Goal: Book appointment/travel/reservation

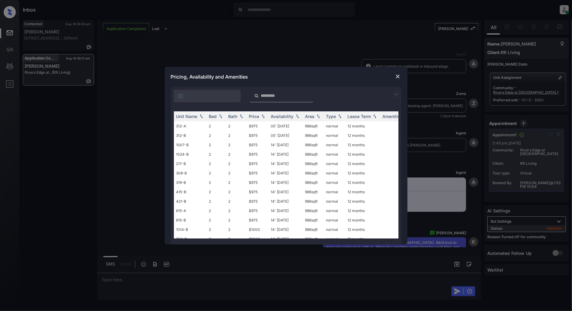
scroll to position [2863, 0]
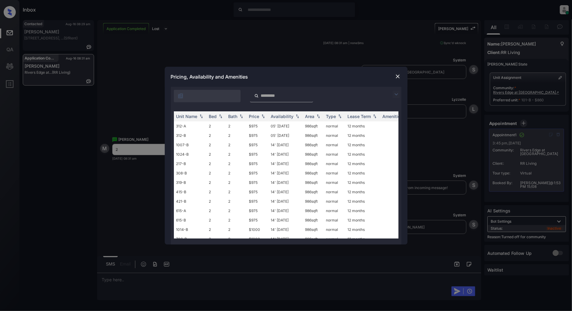
click at [310, 47] on div "**********" at bounding box center [286, 155] width 572 height 311
click at [398, 75] on img at bounding box center [398, 76] width 6 height 6
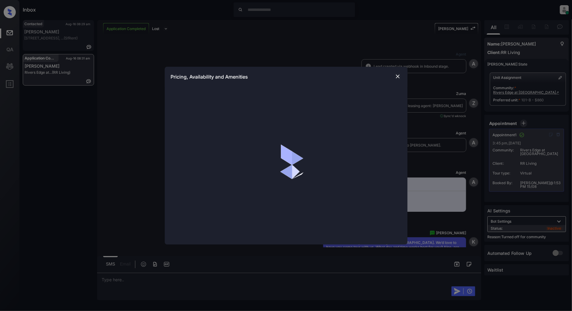
scroll to position [2931, 0]
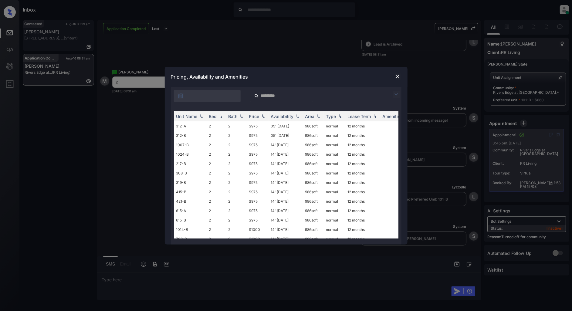
click at [395, 95] on img at bounding box center [395, 94] width 7 height 7
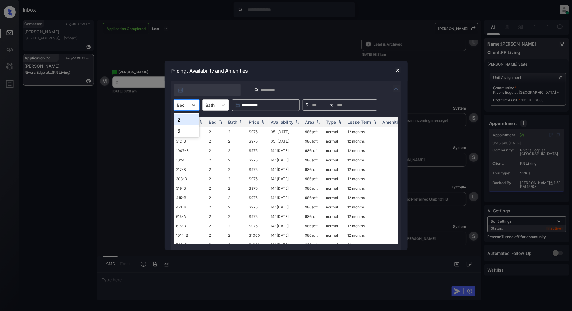
click at [182, 101] on div "Bed" at bounding box center [181, 105] width 14 height 9
click at [184, 121] on div "2" at bounding box center [186, 119] width 25 height 11
click at [266, 123] on img at bounding box center [263, 122] width 6 height 4
click at [266, 123] on img at bounding box center [263, 122] width 6 height 5
drag, startPoint x: 261, startPoint y: 131, endPoint x: 236, endPoint y: 131, distance: 25.2
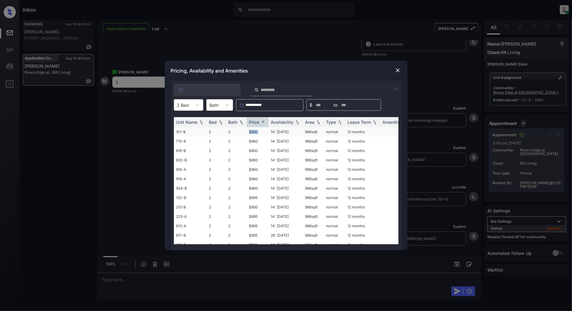
click at [236, 131] on tr "101-B 2 2 $860 14' Aug 25 986 sqft normal 12 months" at bounding box center [332, 131] width 317 height 9
copy tr "$860"
click at [398, 70] on img at bounding box center [398, 70] width 6 height 6
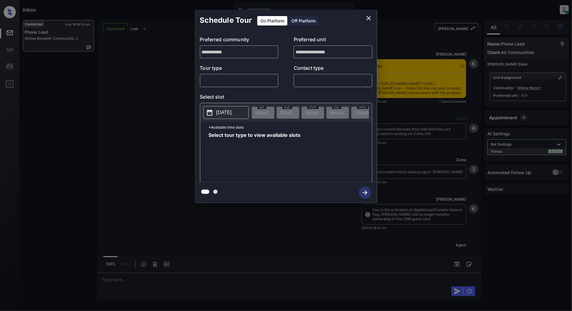
scroll to position [1868, 0]
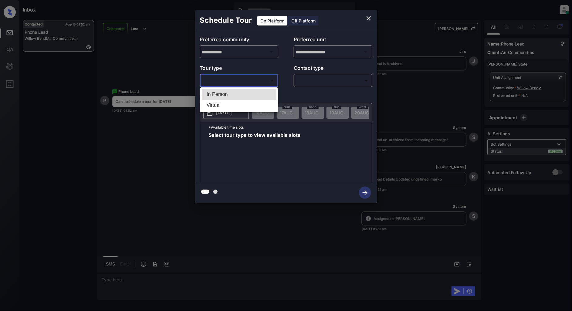
click at [262, 81] on body "Inbox Patrick Deasis Online Set yourself offline Set yourself on break Profile …" at bounding box center [286, 155] width 572 height 311
click at [242, 96] on li "In Person" at bounding box center [239, 94] width 75 height 11
type input "********"
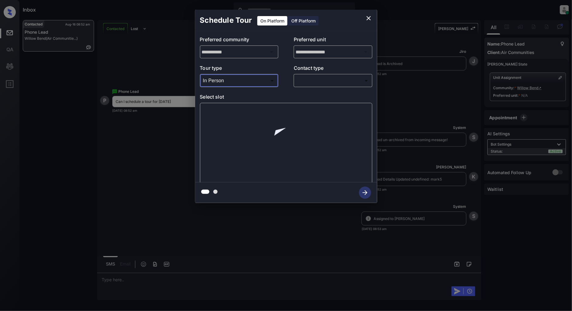
click at [316, 79] on body "Inbox Patrick Deasis Online Set yourself offline Set yourself on break Profile …" at bounding box center [286, 155] width 572 height 311
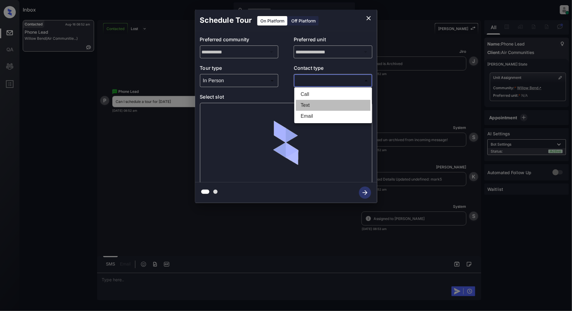
click at [318, 104] on li "Text" at bounding box center [333, 105] width 75 height 11
type input "****"
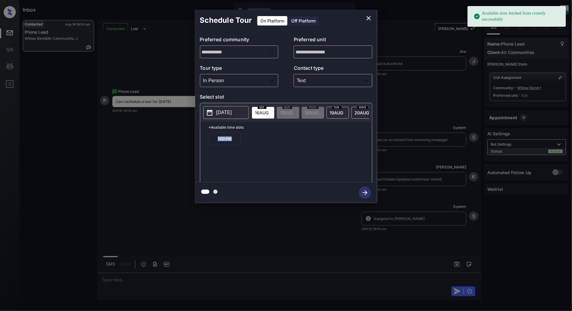
drag, startPoint x: 237, startPoint y: 143, endPoint x: 196, endPoint y: 141, distance: 40.7
click at [196, 143] on div "**********" at bounding box center [286, 106] width 182 height 151
copy p "1:00 PM"
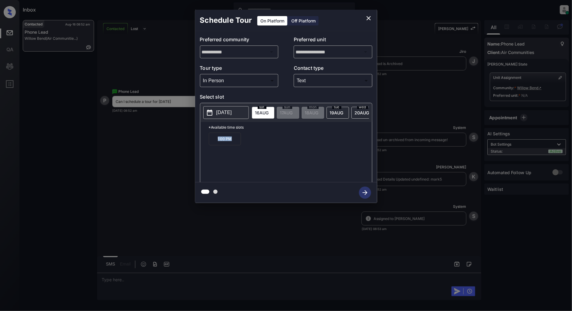
click at [368, 16] on icon "close" at bounding box center [368, 18] width 7 height 7
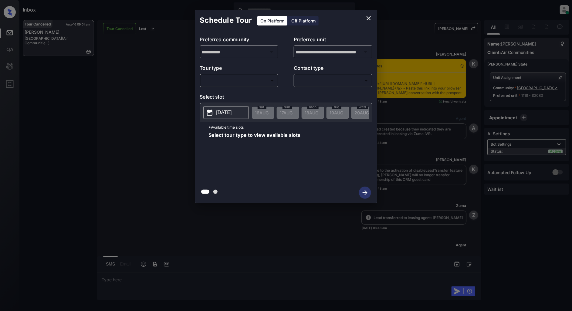
scroll to position [2268, 0]
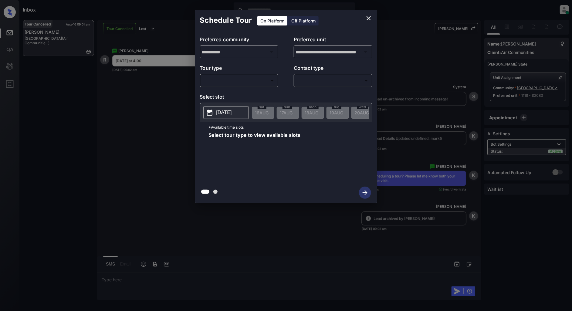
click at [243, 76] on body "Inbox Patrick Deasis Online Set yourself offline Set yourself on break Profile …" at bounding box center [286, 155] width 572 height 311
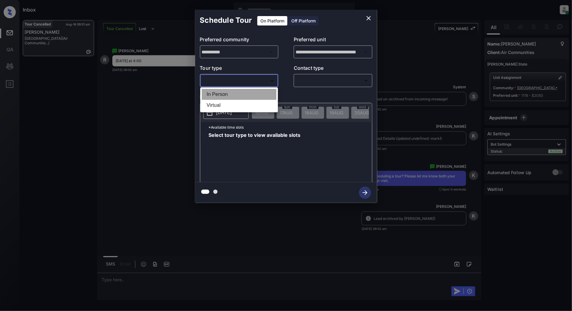
click at [225, 98] on li "In Person" at bounding box center [239, 94] width 75 height 11
type input "********"
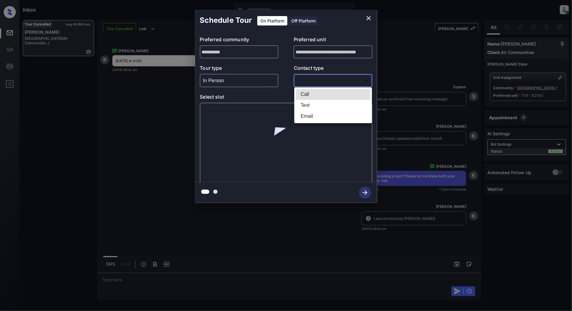
click at [318, 85] on body "Inbox Patrick Deasis Online Set yourself offline Set yourself on break Profile …" at bounding box center [286, 155] width 572 height 311
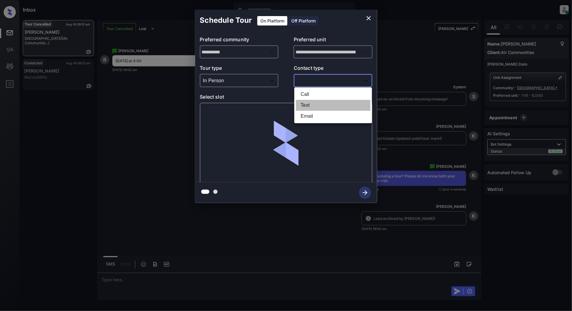
click at [318, 100] on li "Text" at bounding box center [333, 105] width 75 height 11
type input "****"
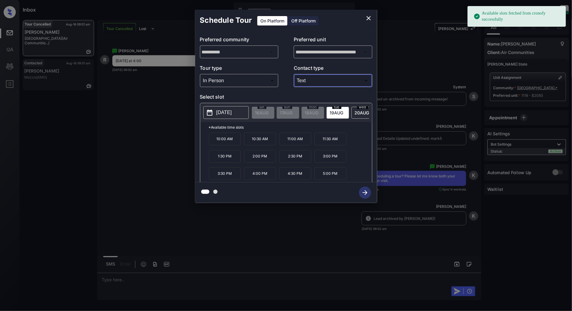
click at [369, 16] on icon "close" at bounding box center [368, 18] width 7 height 7
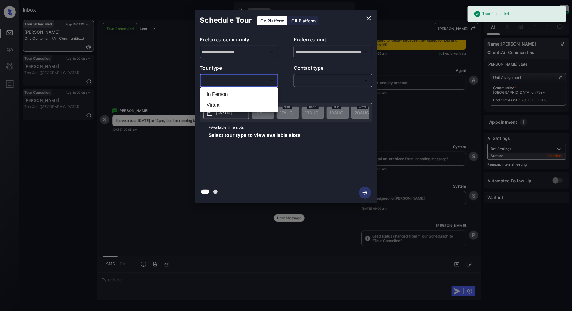
click at [236, 84] on body "Tour Cancelled Inbox [PERSON_NAME] Online Set yourself offline Set yourself on …" at bounding box center [286, 155] width 572 height 311
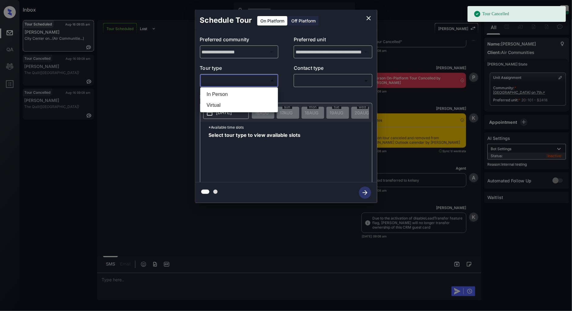
scroll to position [4417, 0]
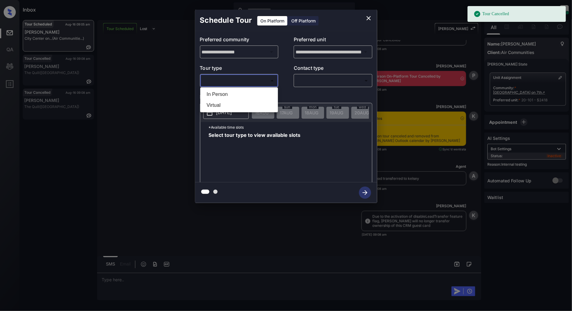
click at [217, 93] on li "In Person" at bounding box center [239, 94] width 75 height 11
type input "********"
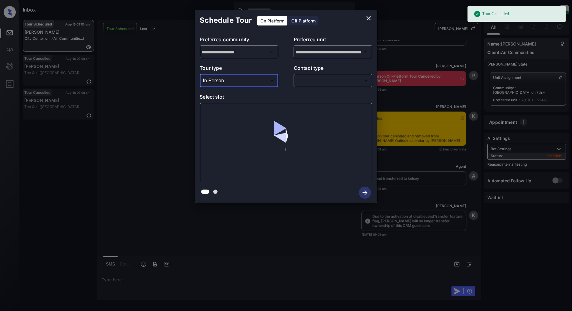
click at [345, 74] on p "Contact type" at bounding box center [333, 69] width 79 height 10
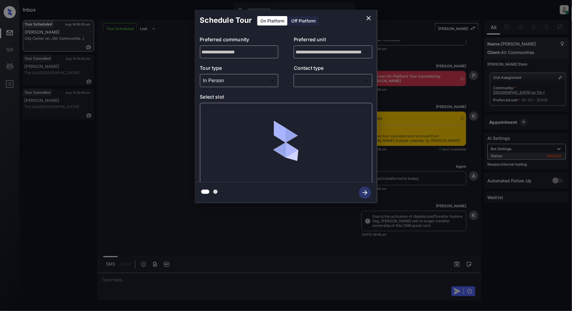
click at [336, 83] on body "Tour Cancelled Inbox [PERSON_NAME] Online Set yourself offline Set yourself on …" at bounding box center [286, 155] width 572 height 311
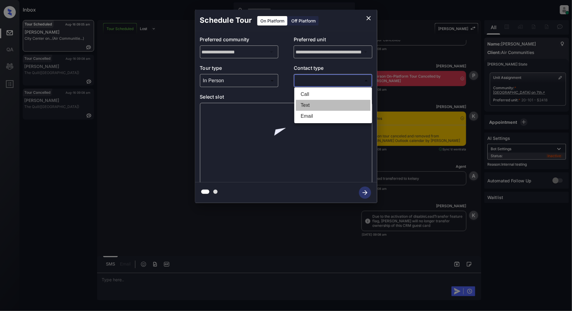
click at [313, 108] on li "Text" at bounding box center [333, 105] width 75 height 11
type input "****"
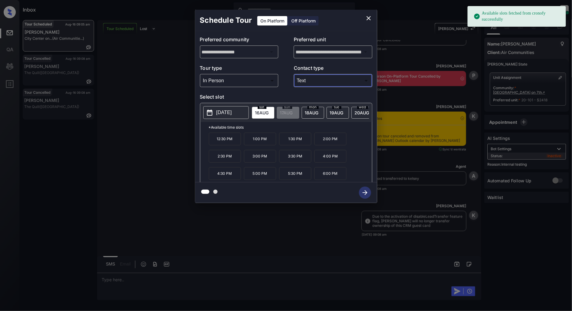
click at [150, 161] on div "**********" at bounding box center [286, 106] width 572 height 213
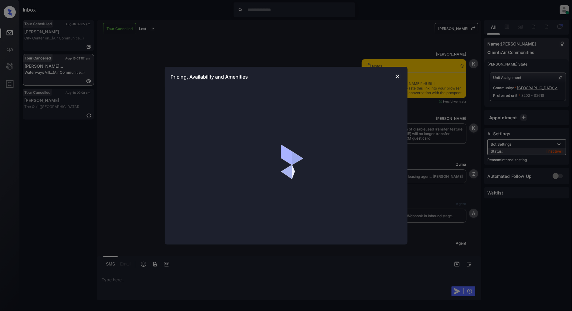
scroll to position [4967, 0]
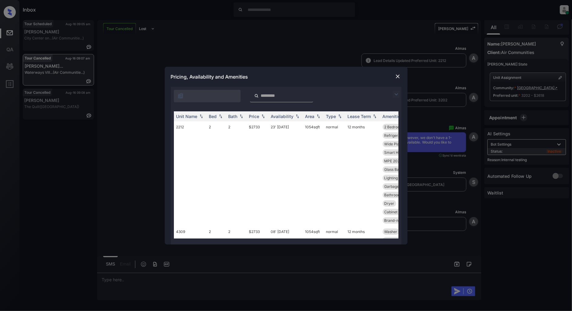
click at [396, 92] on img at bounding box center [395, 94] width 7 height 7
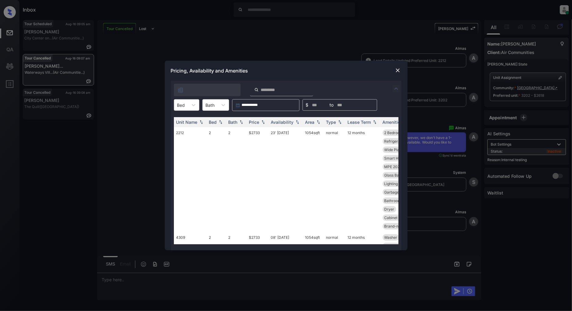
click at [186, 106] on div "Bed" at bounding box center [181, 105] width 14 height 9
drag, startPoint x: 402, startPoint y: 70, endPoint x: 395, endPoint y: 70, distance: 7.6
click at [402, 70] on div "Pricing, Availability and Amenities" at bounding box center [286, 71] width 243 height 20
click at [395, 70] on img at bounding box center [398, 70] width 6 height 6
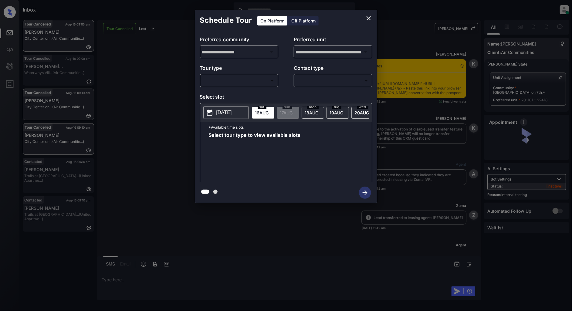
scroll to position [4659, 0]
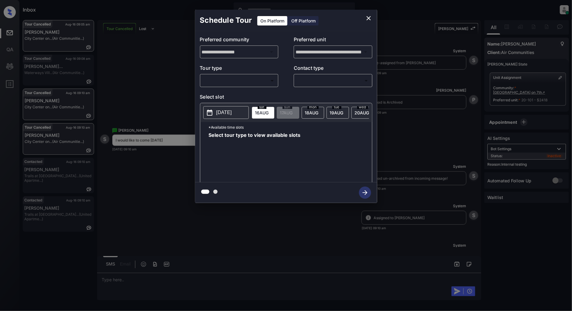
click at [250, 81] on body "Inbox [PERSON_NAME] Online Set yourself offline Set yourself on break Profile S…" at bounding box center [286, 155] width 572 height 311
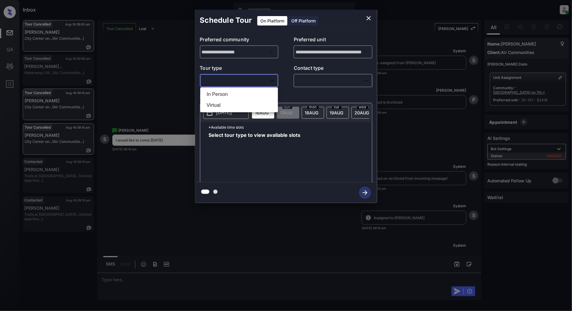
click at [226, 92] on li "In Person" at bounding box center [239, 94] width 75 height 11
type input "********"
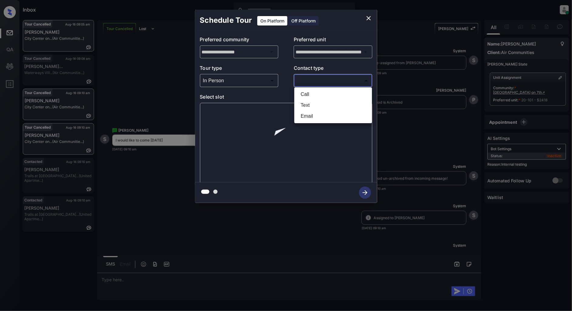
click at [316, 80] on body "Inbox [PERSON_NAME] Online Set yourself offline Set yourself on break Profile S…" at bounding box center [286, 155] width 572 height 311
click at [314, 108] on li "Text" at bounding box center [333, 105] width 75 height 11
type input "****"
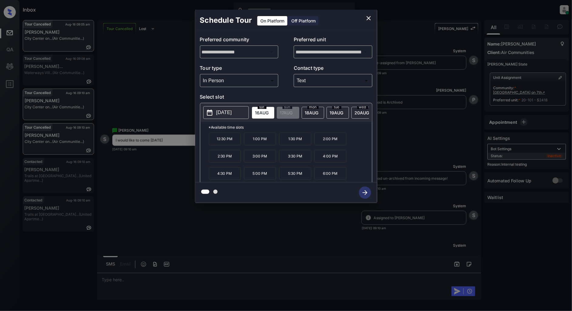
click at [302, 143] on p "1:30 PM" at bounding box center [295, 139] width 32 height 13
drag, startPoint x: 270, startPoint y: 143, endPoint x: 248, endPoint y: 143, distance: 22.4
click at [248, 143] on p "1:00 PM" at bounding box center [260, 139] width 32 height 13
copy p "1:00 PM"
drag, startPoint x: 235, startPoint y: 160, endPoint x: 205, endPoint y: 158, distance: 30.1
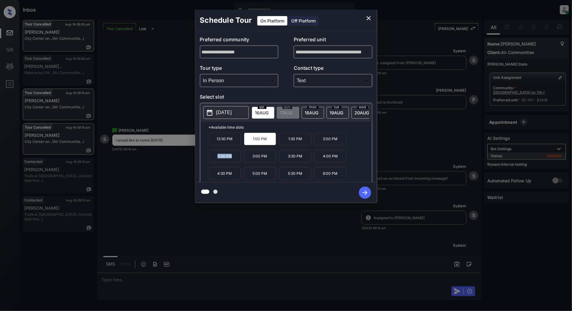
click at [205, 158] on div "*Available time slots 12:30 PM 1:00 PM 1:30 PM 2:00 PM 2:30 PM 3:00 PM 3:30 PM …" at bounding box center [286, 153] width 172 height 62
copy p "2:30 PM"
drag, startPoint x: 267, startPoint y: 176, endPoint x: 253, endPoint y: 176, distance: 13.9
click at [253, 176] on p "5:00 PM" at bounding box center [260, 173] width 32 height 13
copy p "5:00 PM"
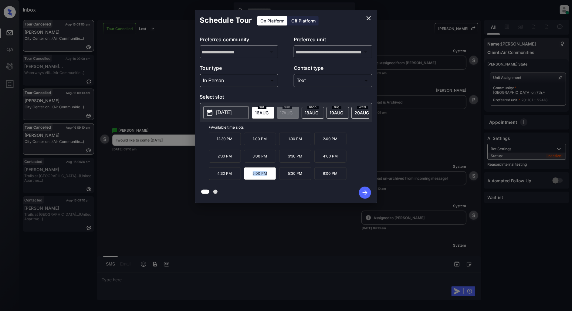
click at [368, 14] on button "close" at bounding box center [368, 18] width 12 height 12
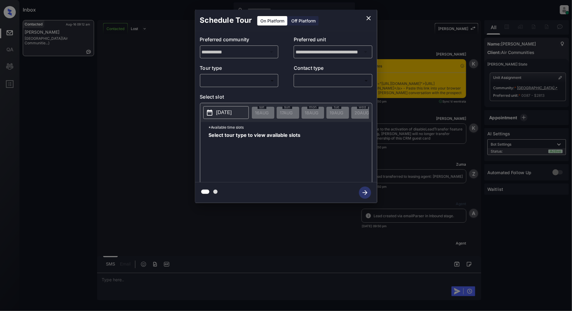
scroll to position [482, 0]
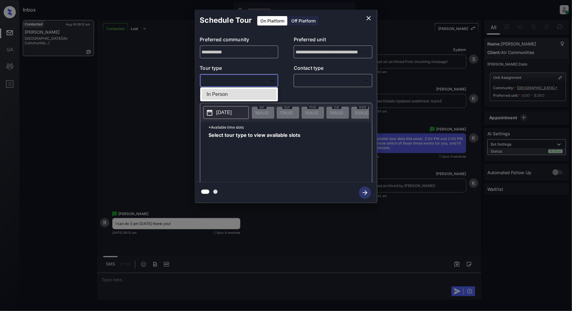
click at [247, 82] on body "Inbox Patrick Deasis Online Set yourself offline Set yourself on break Profile …" at bounding box center [286, 155] width 572 height 311
click at [228, 89] on li "In Person" at bounding box center [239, 94] width 75 height 11
type input "********"
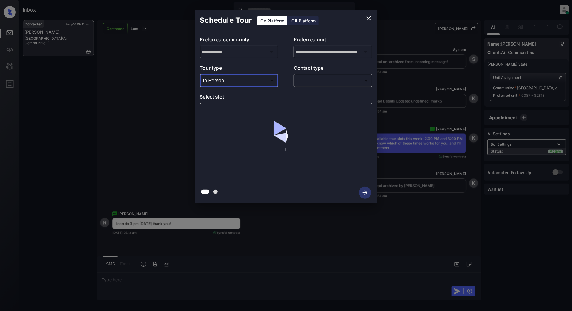
click at [328, 74] on div "​ ​" at bounding box center [333, 80] width 79 height 13
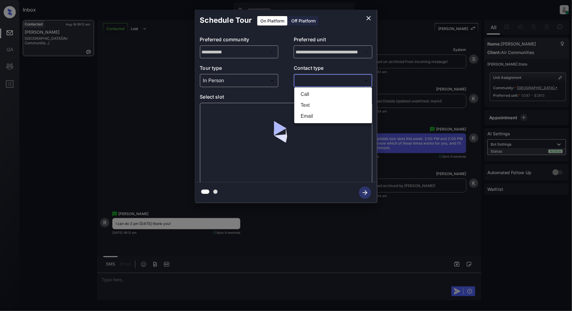
click at [329, 81] on body "Inbox Patrick Deasis Online Set yourself offline Set yourself on break Profile …" at bounding box center [286, 155] width 572 height 311
click at [308, 101] on li "Text" at bounding box center [333, 105] width 75 height 11
type input "****"
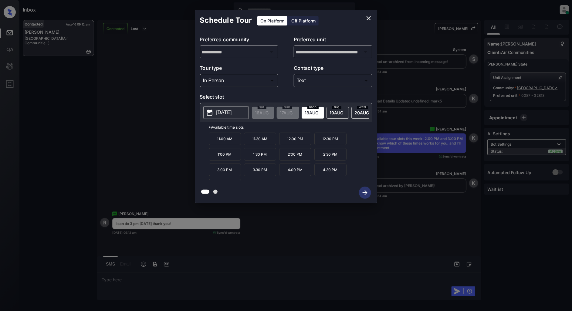
click at [232, 113] on p "2025-08-18" at bounding box center [223, 112] width 15 height 7
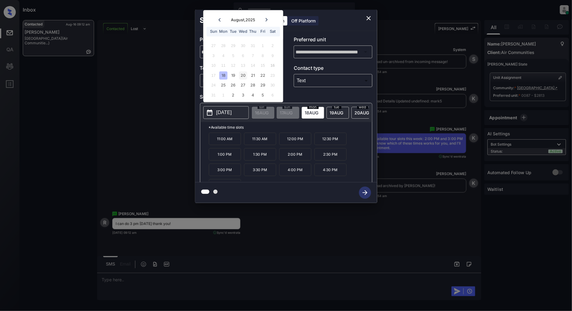
click at [242, 74] on div "20" at bounding box center [243, 75] width 8 height 8
click at [231, 176] on p "3:00 PM" at bounding box center [225, 173] width 32 height 13
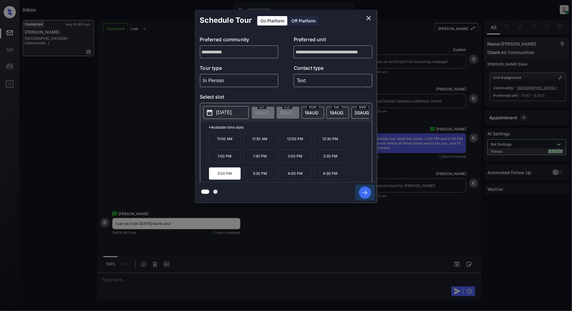
click at [362, 193] on icon "button" at bounding box center [364, 192] width 5 height 5
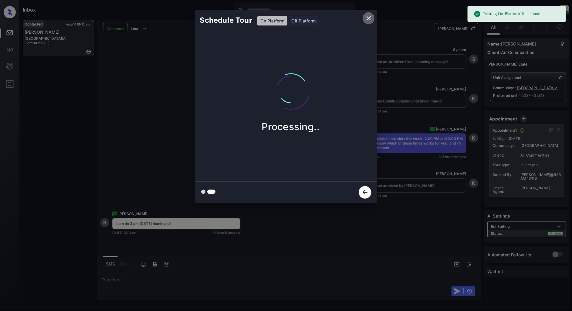
click at [368, 19] on icon "close" at bounding box center [368, 18] width 4 height 4
